Goal: Transaction & Acquisition: Purchase product/service

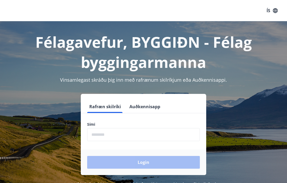
click at [147, 135] on input "phone" at bounding box center [143, 134] width 113 height 13
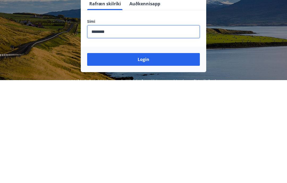
scroll to position [87, 0]
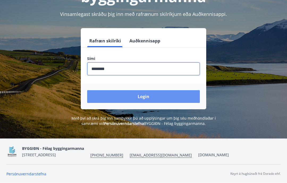
type input "********"
click at [184, 90] on button "Login" at bounding box center [143, 96] width 113 height 13
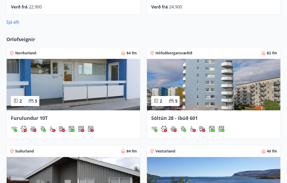
scroll to position [353, 0]
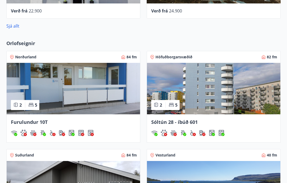
click at [211, 105] on img at bounding box center [213, 89] width 133 height 52
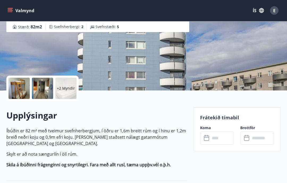
scroll to position [69, 0]
click at [215, 139] on input "text" at bounding box center [222, 138] width 24 height 13
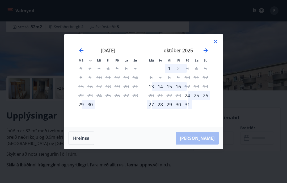
click at [215, 44] on icon at bounding box center [216, 42] width 4 height 4
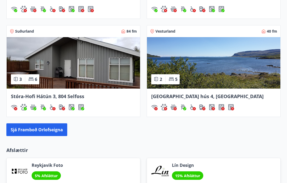
scroll to position [477, 0]
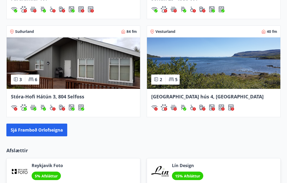
click at [200, 100] on span "[GEOGRAPHIC_DATA] hús 4, [GEOGRAPHIC_DATA]" at bounding box center [207, 97] width 112 height 6
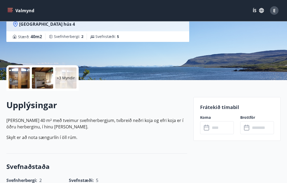
scroll to position [79, 0]
click at [221, 127] on input "text" at bounding box center [222, 128] width 24 height 13
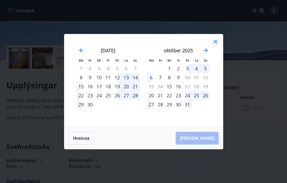
scroll to position [101, 0]
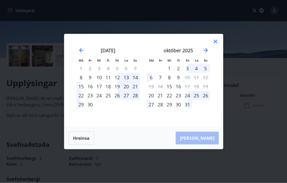
click at [252, 107] on div "Má Þr Mi Fi Fö La Su Má Þr Mi Fi Fö La Su [DATE] 1 2 3 4 5 6 7 8 9 10 11 12 13 …" at bounding box center [143, 91] width 287 height 183
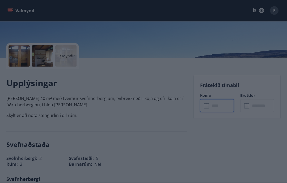
scroll to position [101, 0]
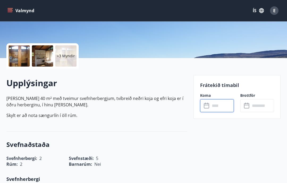
click at [221, 108] on input "text" at bounding box center [222, 105] width 24 height 13
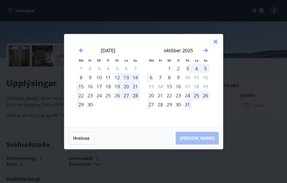
click at [121, 82] on div "12" at bounding box center [117, 77] width 9 height 9
click at [83, 91] on div "15" at bounding box center [81, 86] width 9 height 9
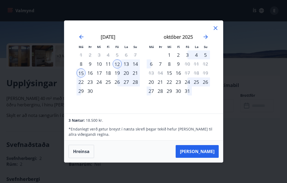
click at [86, 158] on button "Hreinsa" at bounding box center [82, 151] width 26 height 13
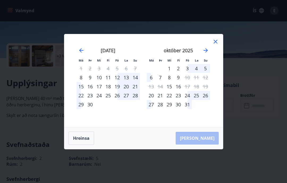
click at [118, 100] on div "26" at bounding box center [117, 95] width 9 height 9
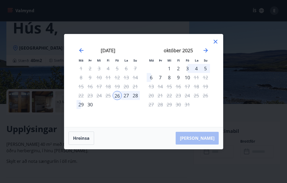
scroll to position [55, 0]
click at [184, 180] on div "Má Þr Mi Fi Fö La Su Má Þr Mi Fi Fö La Su [DATE] 1 2 3 4 5 6 7 8 9 10 11 12 13 …" at bounding box center [143, 91] width 287 height 183
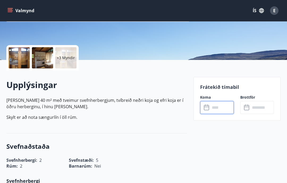
scroll to position [112, 0]
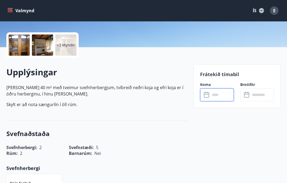
click at [224, 97] on input "text" at bounding box center [222, 95] width 24 height 13
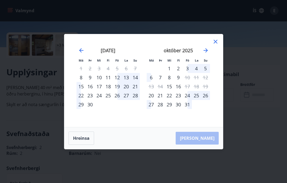
click at [190, 100] on div "24" at bounding box center [187, 95] width 9 height 9
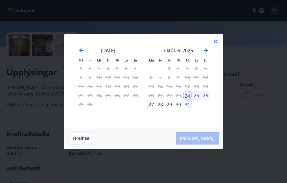
click at [199, 149] on div "[PERSON_NAME]" at bounding box center [143, 139] width 159 height 22
click at [207, 146] on div "[PERSON_NAME]" at bounding box center [143, 139] width 159 height 22
click at [204, 149] on div "[PERSON_NAME]" at bounding box center [143, 139] width 159 height 22
click at [80, 145] on button "Hreinsa" at bounding box center [82, 138] width 26 height 13
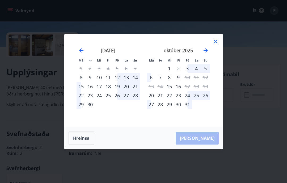
click at [125, 100] on div "27" at bounding box center [126, 95] width 9 height 9
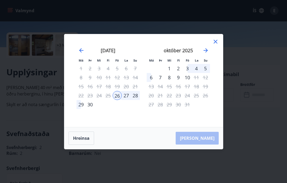
click at [206, 149] on div "[PERSON_NAME]" at bounding box center [143, 139] width 159 height 22
click at [219, 45] on icon at bounding box center [215, 42] width 6 height 6
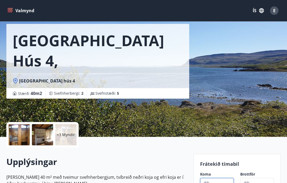
scroll to position [0, 0]
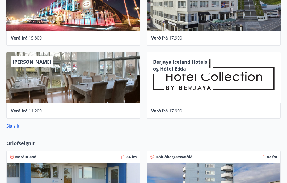
scroll to position [253, 0]
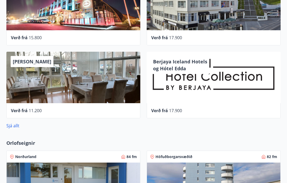
click at [93, 86] on div "[PERSON_NAME]" at bounding box center [73, 78] width 134 height 52
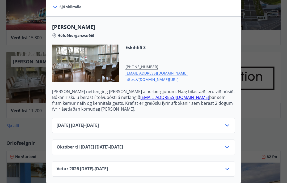
scroll to position [129, 0]
click at [229, 126] on icon at bounding box center [227, 126] width 6 height 6
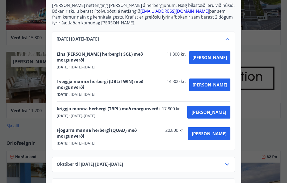
scroll to position [215, 0]
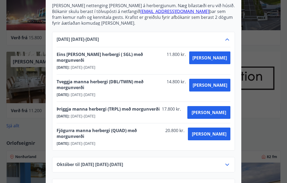
click at [228, 162] on icon at bounding box center [227, 165] width 6 height 6
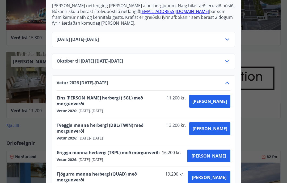
click at [225, 126] on button "[PERSON_NAME]" at bounding box center [209, 129] width 41 height 13
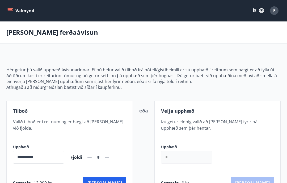
click at [8, 1] on div "Valmynd ÍS E" at bounding box center [143, 10] width 287 height 21
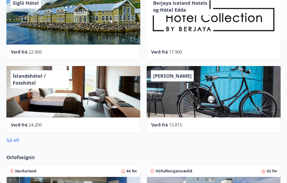
scroll to position [238, 0]
click at [75, 103] on div "Íslandshótel / Fosshótel" at bounding box center [73, 92] width 134 height 52
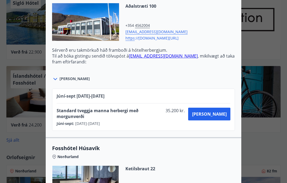
scroll to position [755, 0]
